Goal: Complete application form

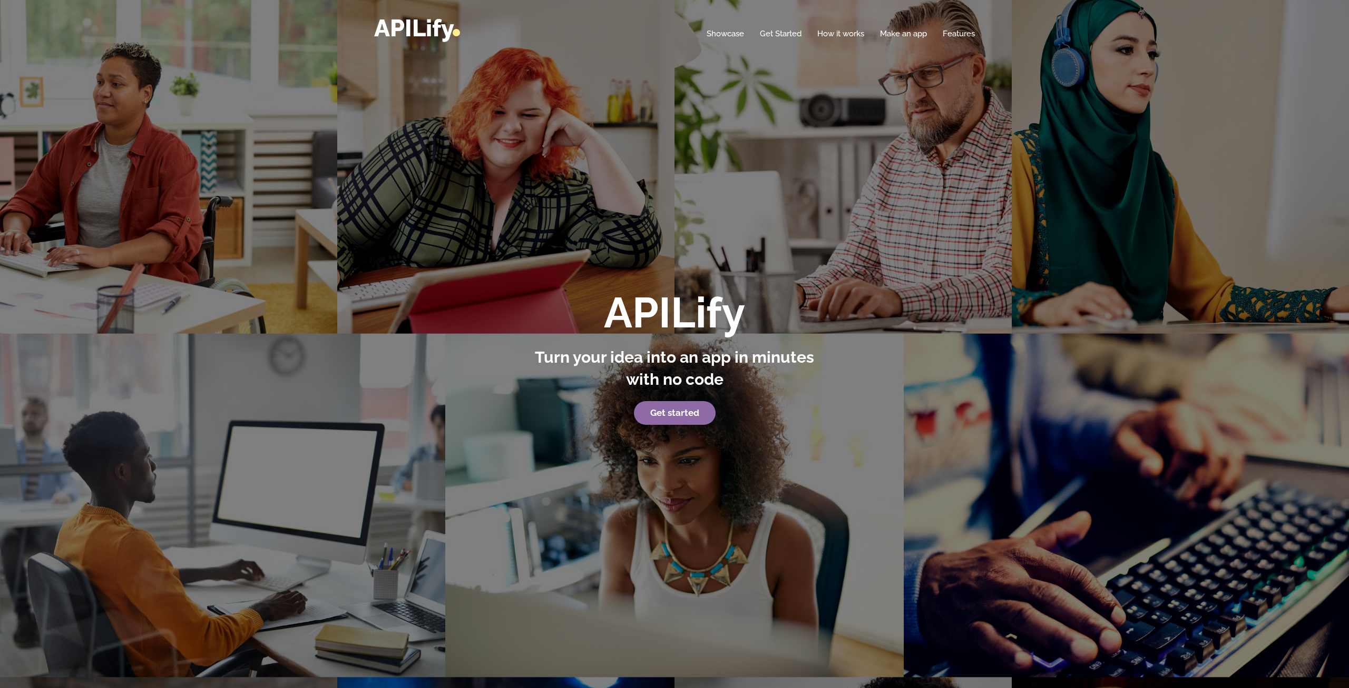
click at [674, 411] on strong "Get started" at bounding box center [674, 413] width 49 height 11
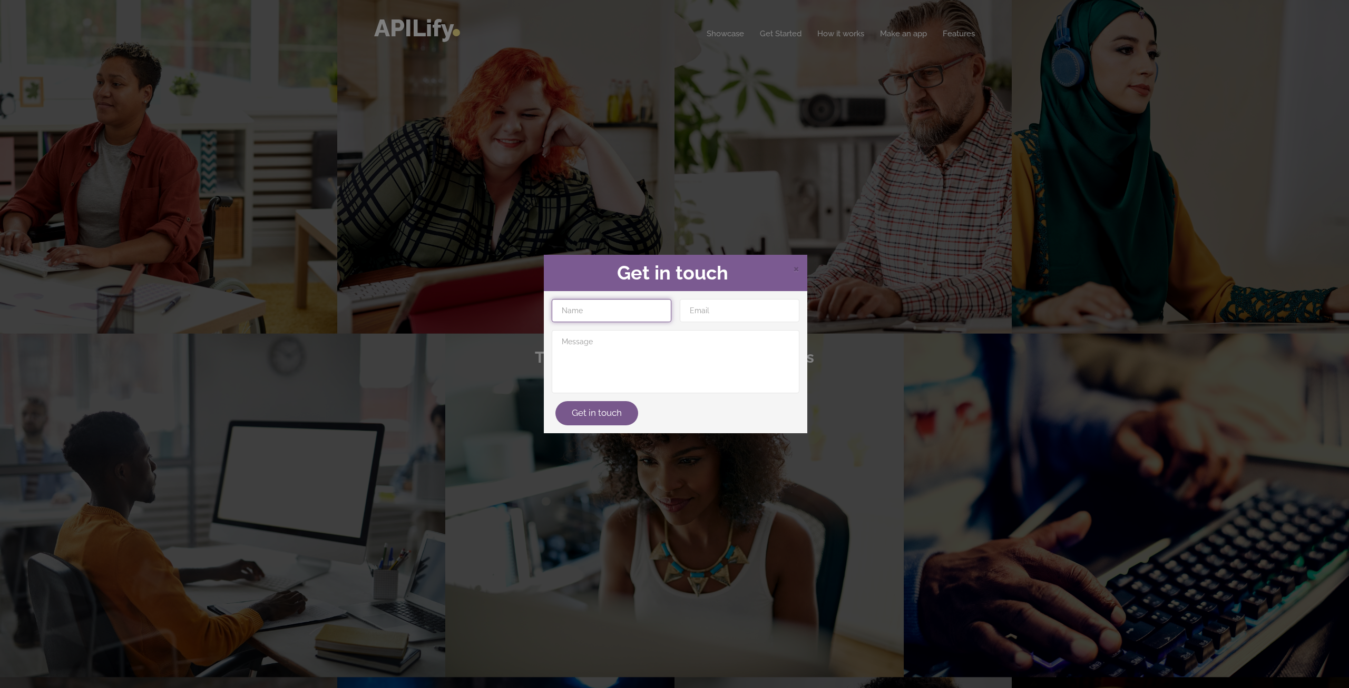
click at [626, 314] on input "text" at bounding box center [612, 310] width 120 height 23
type input "gilbert"
click at [694, 313] on input "email" at bounding box center [740, 310] width 120 height 23
type input "[EMAIL_ADDRESS][DOMAIN_NAME]"
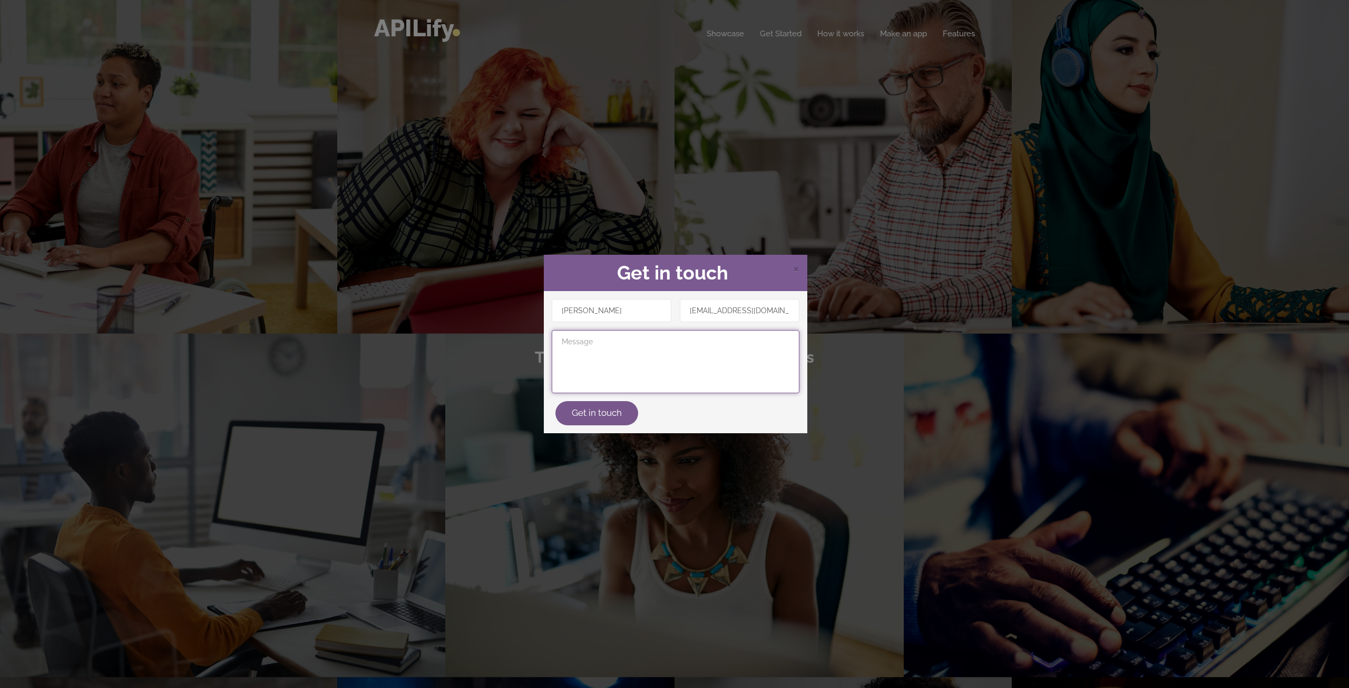
click at [608, 363] on textarea at bounding box center [676, 361] width 248 height 63
click at [613, 412] on button "Get in touch" at bounding box center [596, 413] width 83 height 24
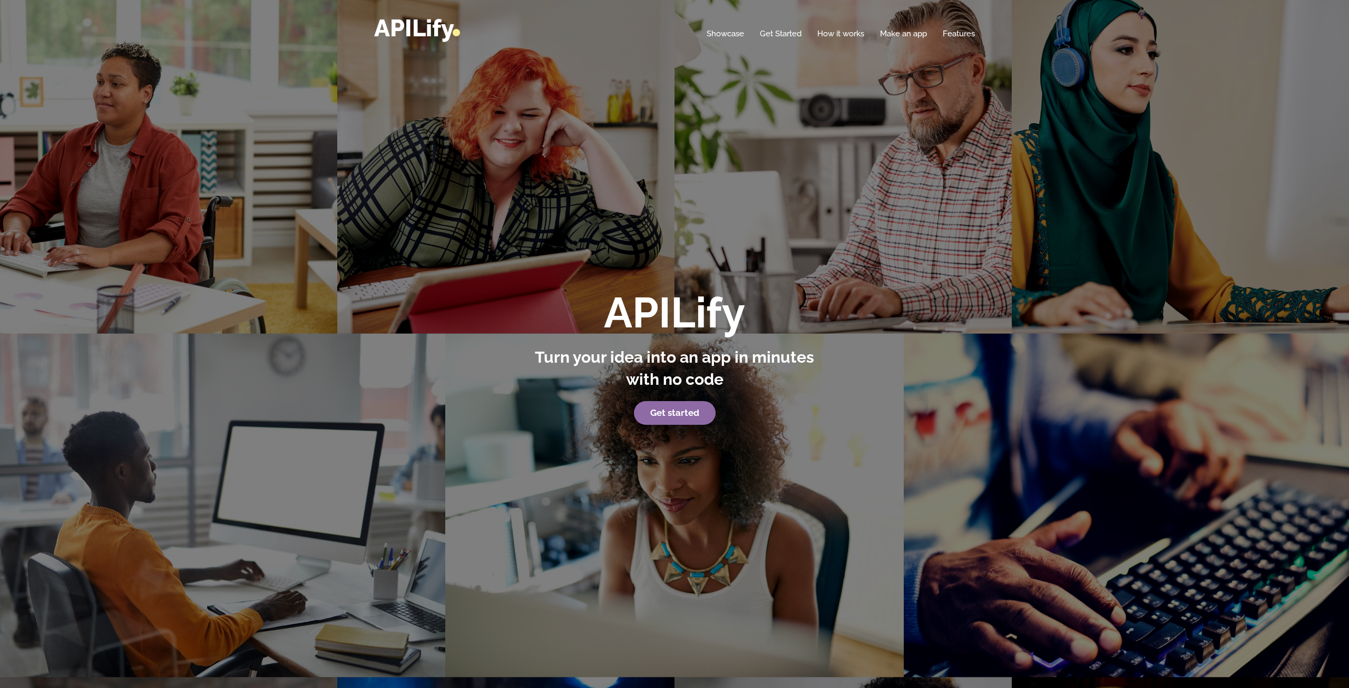
click at [672, 410] on strong "Get started" at bounding box center [674, 413] width 49 height 11
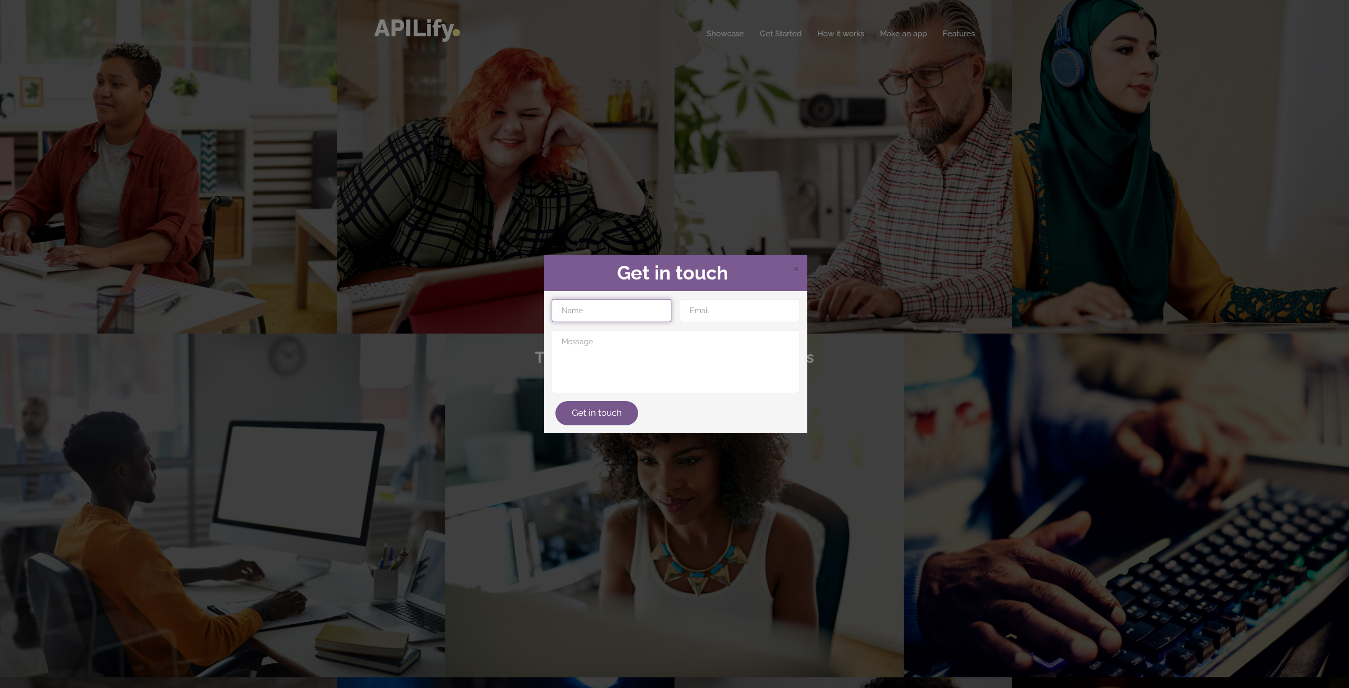
click at [597, 312] on input "text" at bounding box center [612, 310] width 120 height 23
type input "[PERSON_NAME]"
click at [721, 313] on input "email" at bounding box center [740, 310] width 120 height 23
type input "[EMAIL_ADDRESS][DOMAIN_NAME]"
click at [650, 343] on textarea at bounding box center [676, 361] width 248 height 63
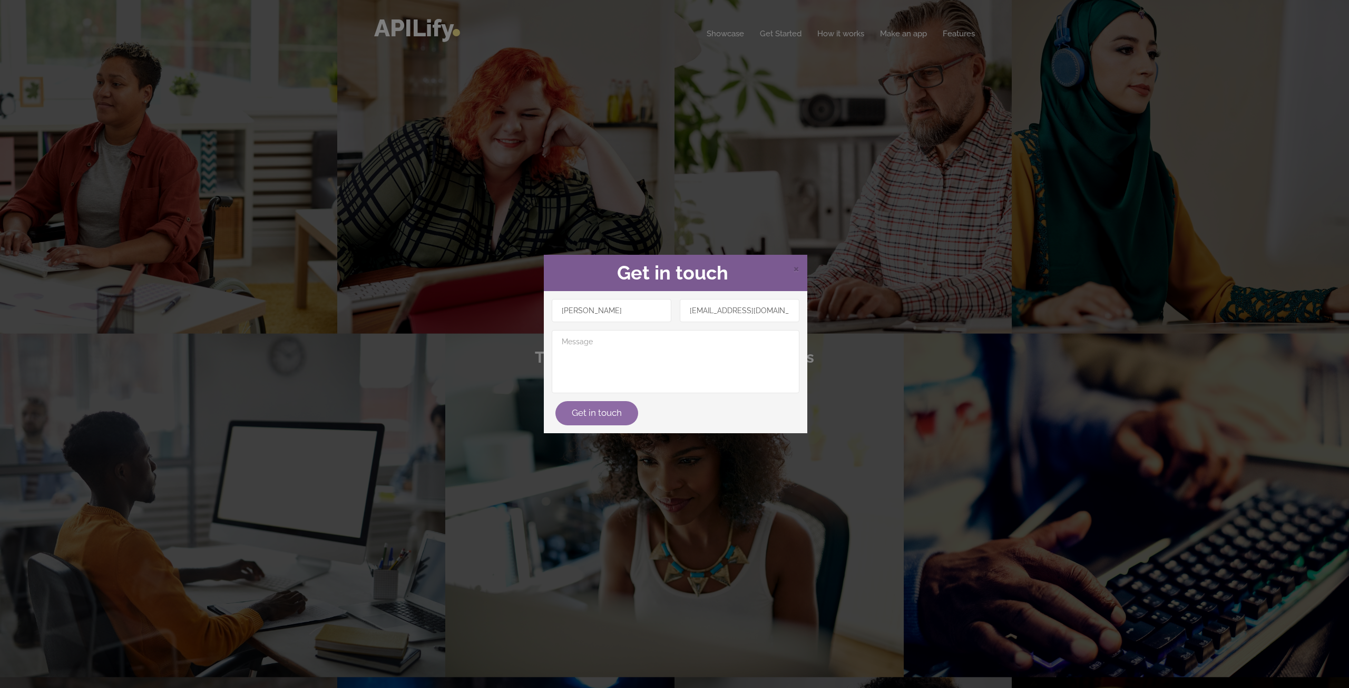
click at [591, 418] on button "Get in touch" at bounding box center [596, 413] width 83 height 24
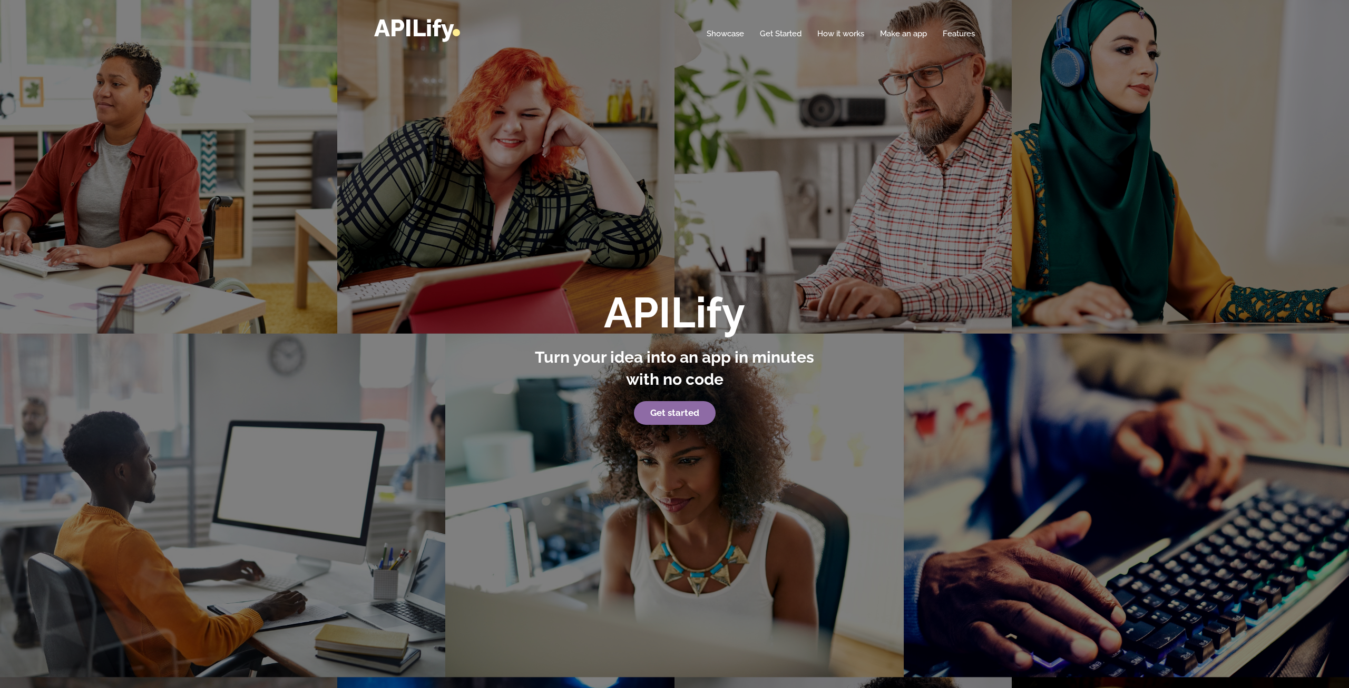
click at [678, 420] on link "Get started" at bounding box center [675, 413] width 82 height 24
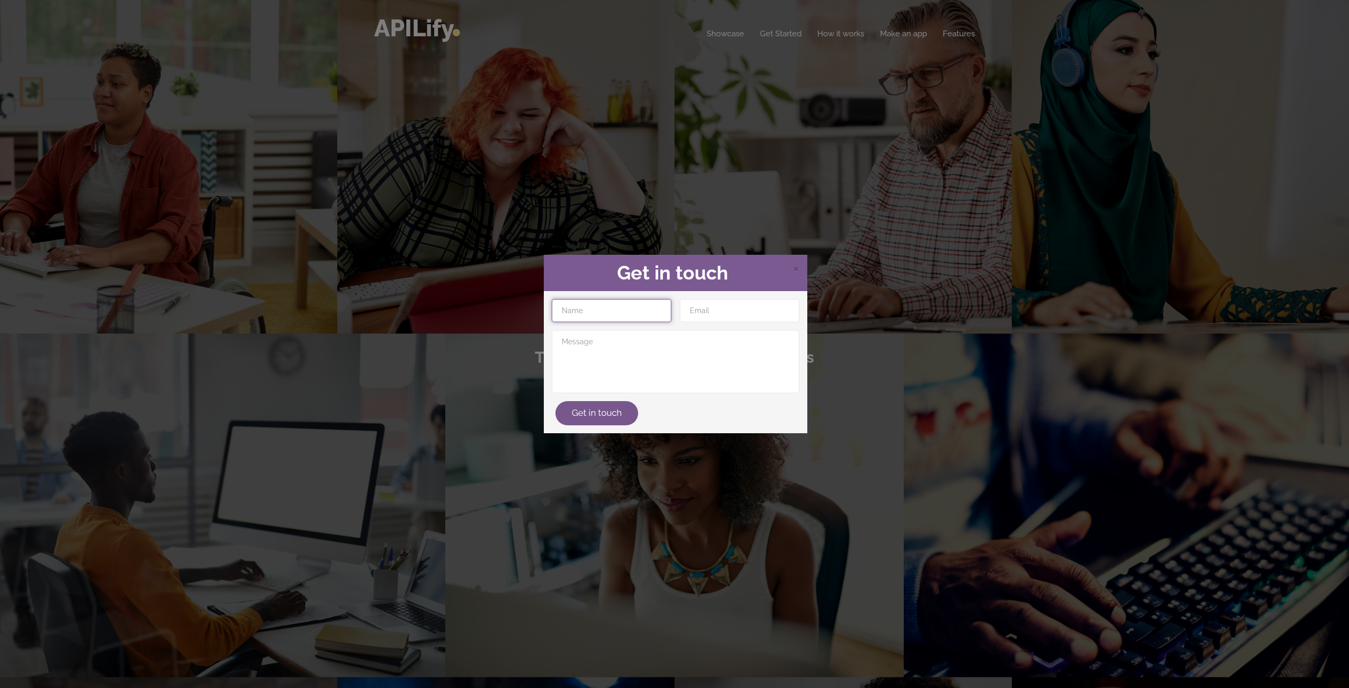
click at [580, 310] on input "text" at bounding box center [612, 310] width 120 height 23
type input "[PERSON_NAME]"
click at [711, 314] on input "email" at bounding box center [740, 310] width 120 height 23
type input "[EMAIL_ADDRESS][DOMAIN_NAME]"
click at [642, 369] on textarea at bounding box center [676, 361] width 248 height 63
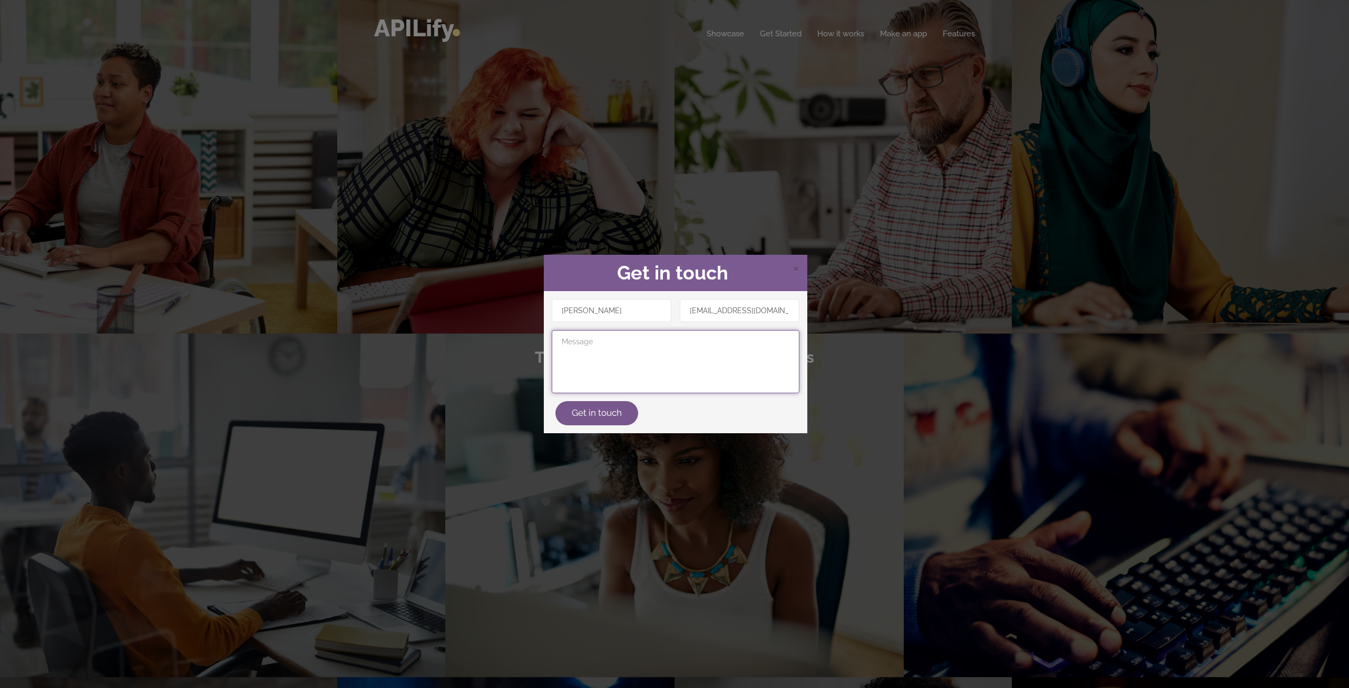
click at [606, 352] on textarea at bounding box center [676, 361] width 248 height 63
click at [641, 355] on textarea at bounding box center [676, 361] width 248 height 63
type textarea "app"
click at [614, 411] on button "Get in touch" at bounding box center [596, 413] width 83 height 24
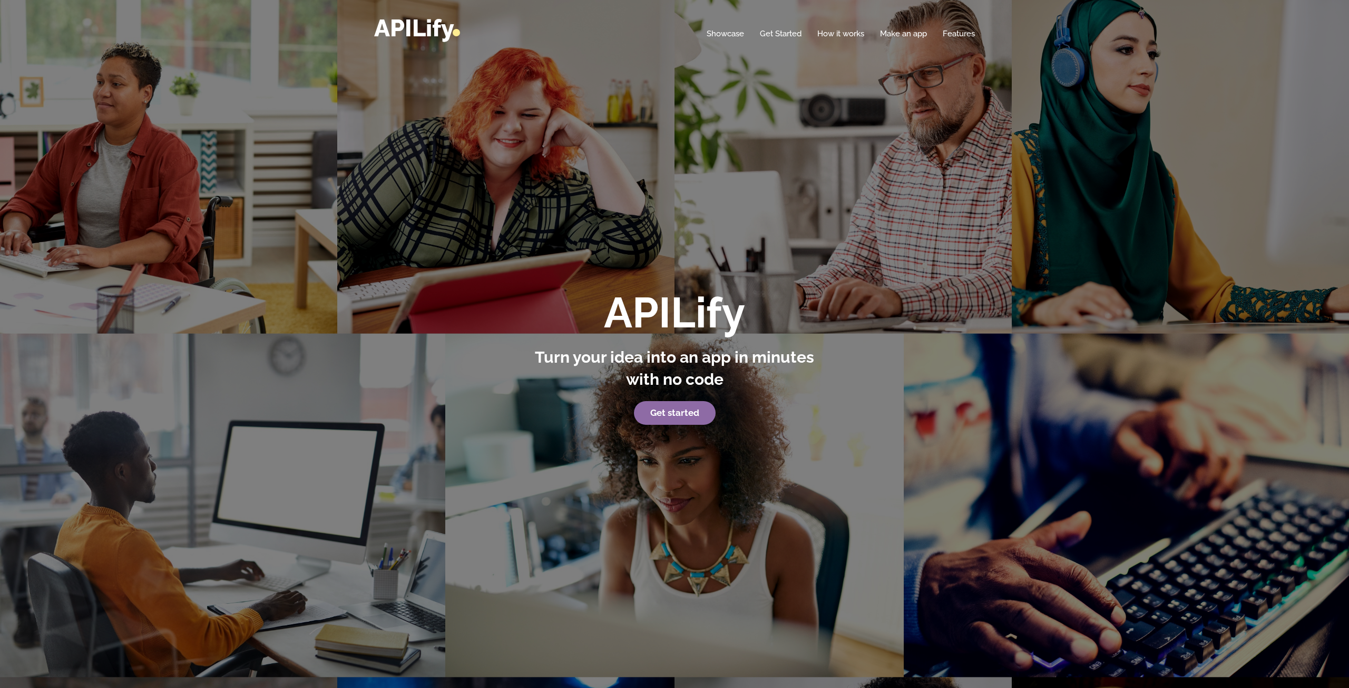
click at [690, 425] on p "Get started" at bounding box center [674, 413] width 292 height 24
click at [697, 407] on link "Get started" at bounding box center [675, 413] width 82 height 24
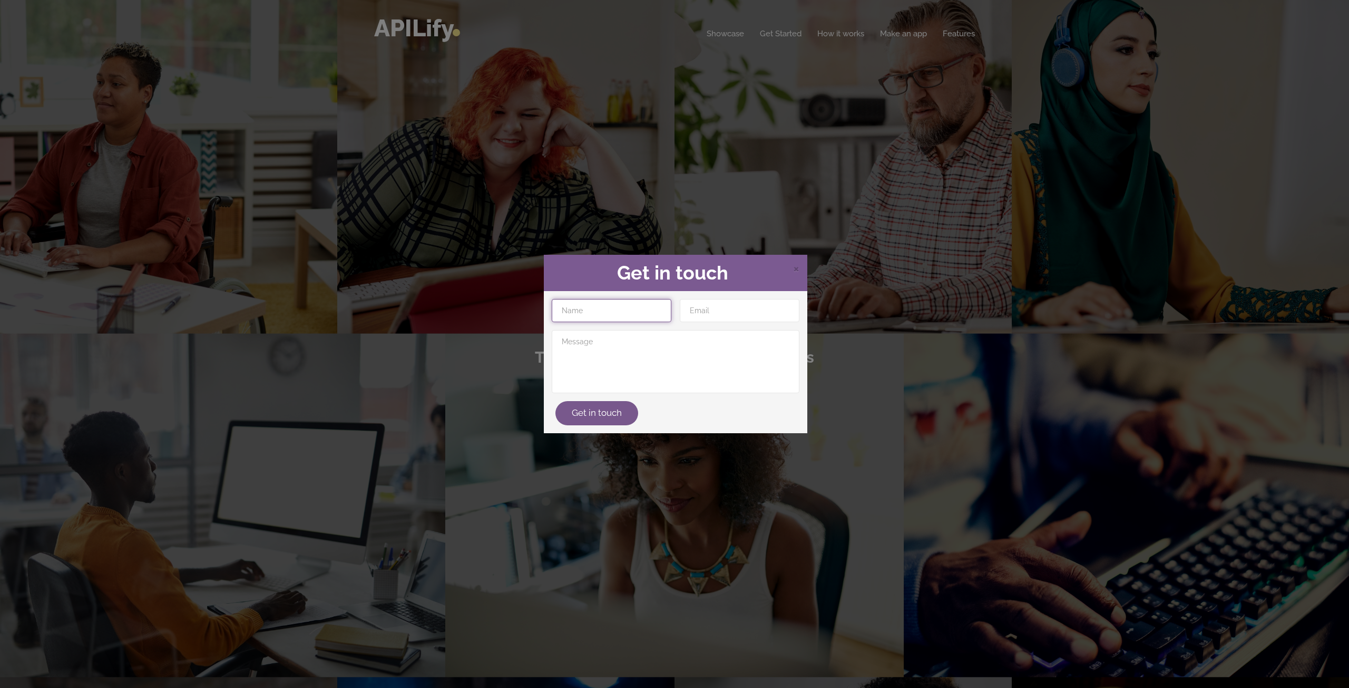
click at [598, 314] on input "text" at bounding box center [612, 310] width 120 height 23
type input "[PERSON_NAME]"
click at [700, 315] on input "email" at bounding box center [740, 310] width 120 height 23
type input "[EMAIL_ADDRESS][DOMAIN_NAME]"
click at [598, 372] on textarea at bounding box center [676, 361] width 248 height 63
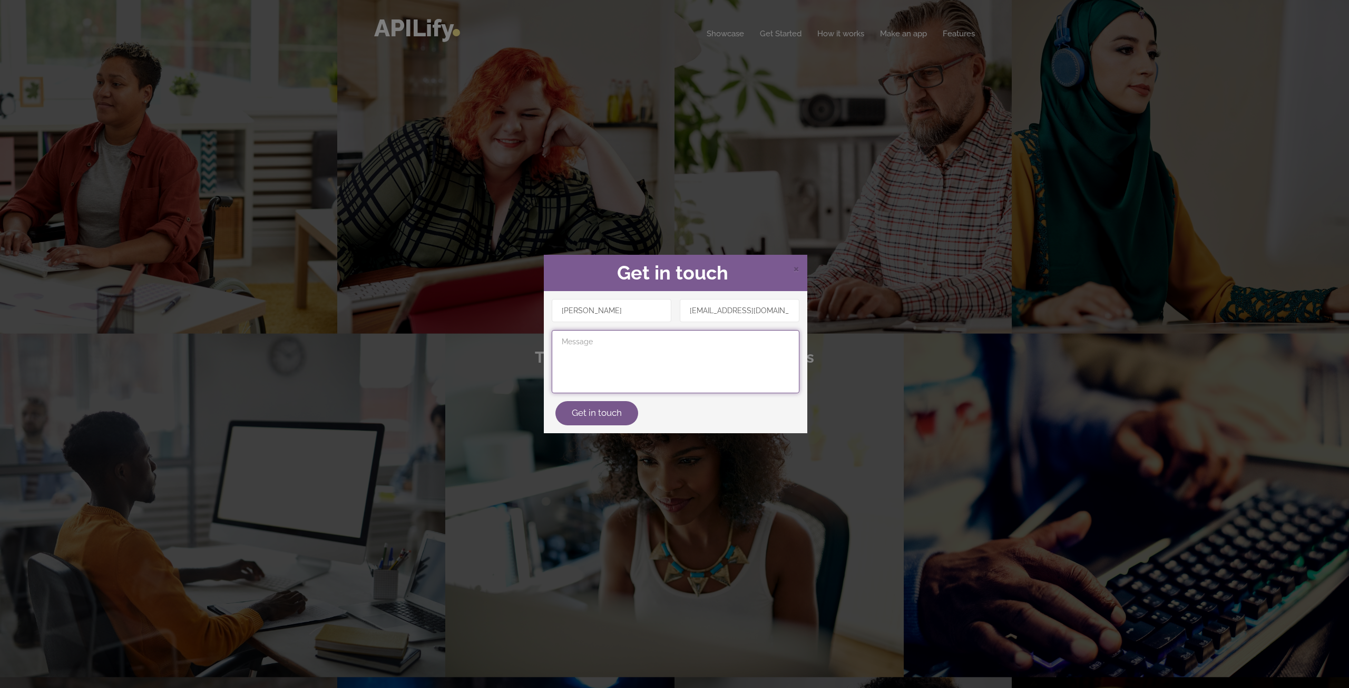
paste textarea "1. Onboarding / Accounts Users must create an account with email/username + pas…"
type textarea "1. Onboarding / Accounts Users must create an account with email/username + pas…"
click at [593, 414] on button "Get in touch" at bounding box center [596, 413] width 83 height 24
